Goal: Navigation & Orientation: Go to known website

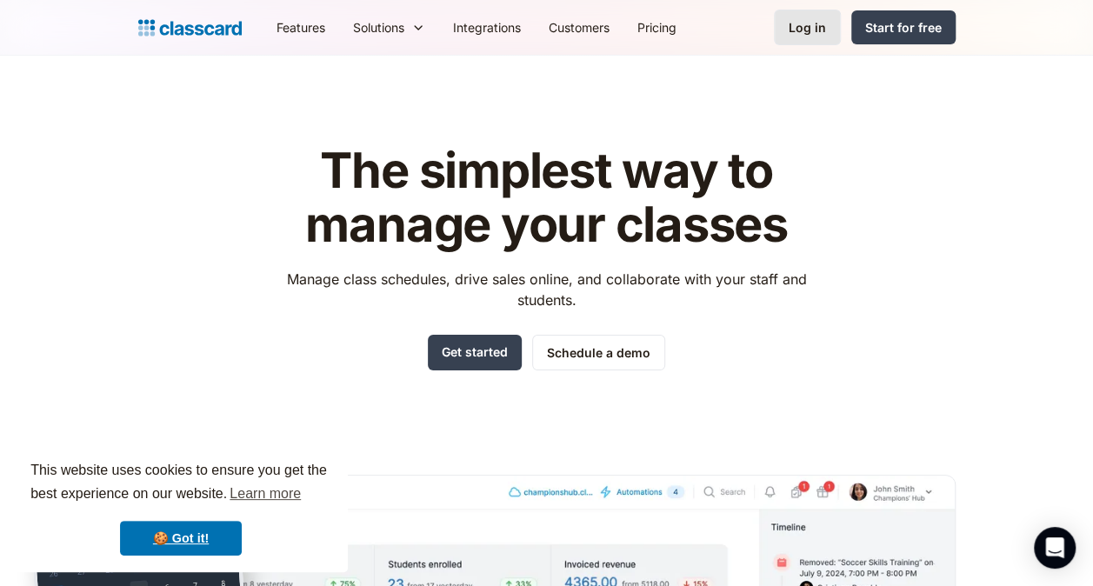
click at [815, 36] on div "Log in" at bounding box center [807, 27] width 37 height 18
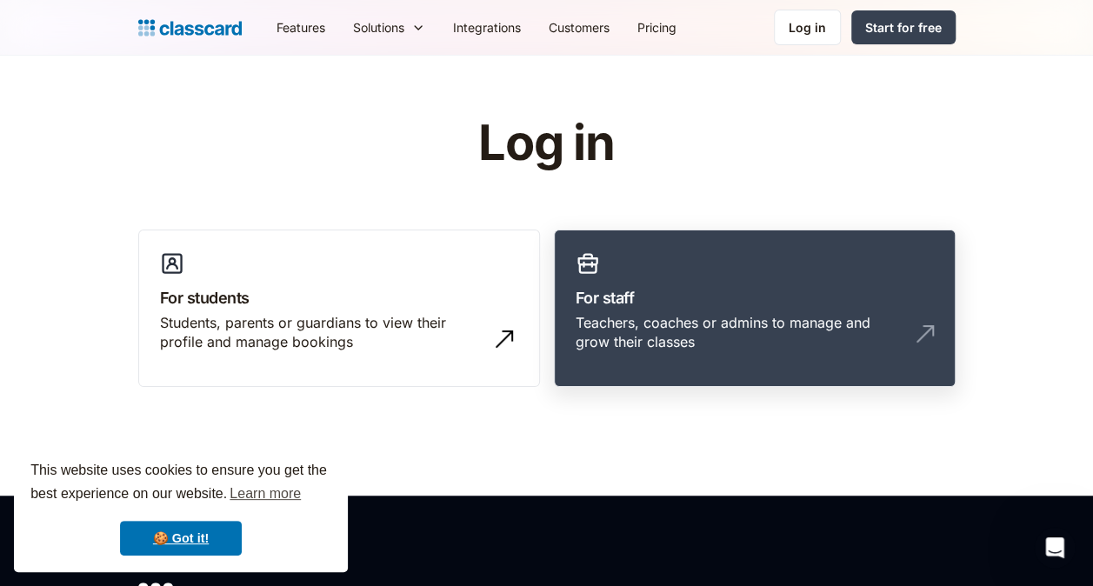
click at [687, 324] on div "Teachers, coaches or admins to manage and grow their classes" at bounding box center [737, 332] width 323 height 39
